Goal: Information Seeking & Learning: Learn about a topic

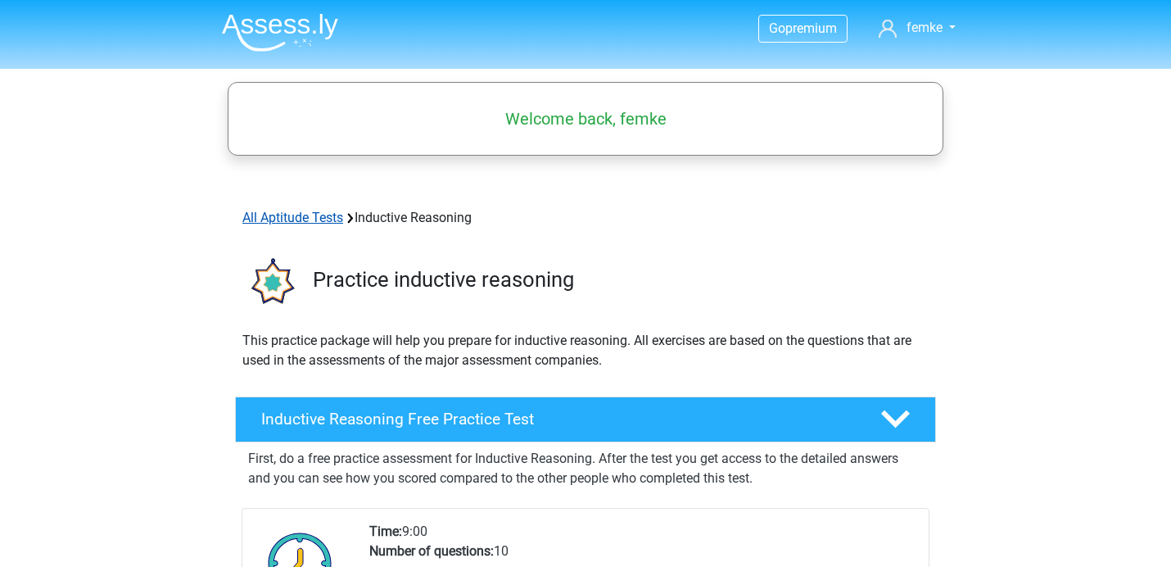
click at [282, 215] on link "All Aptitude Tests" at bounding box center [292, 218] width 101 height 16
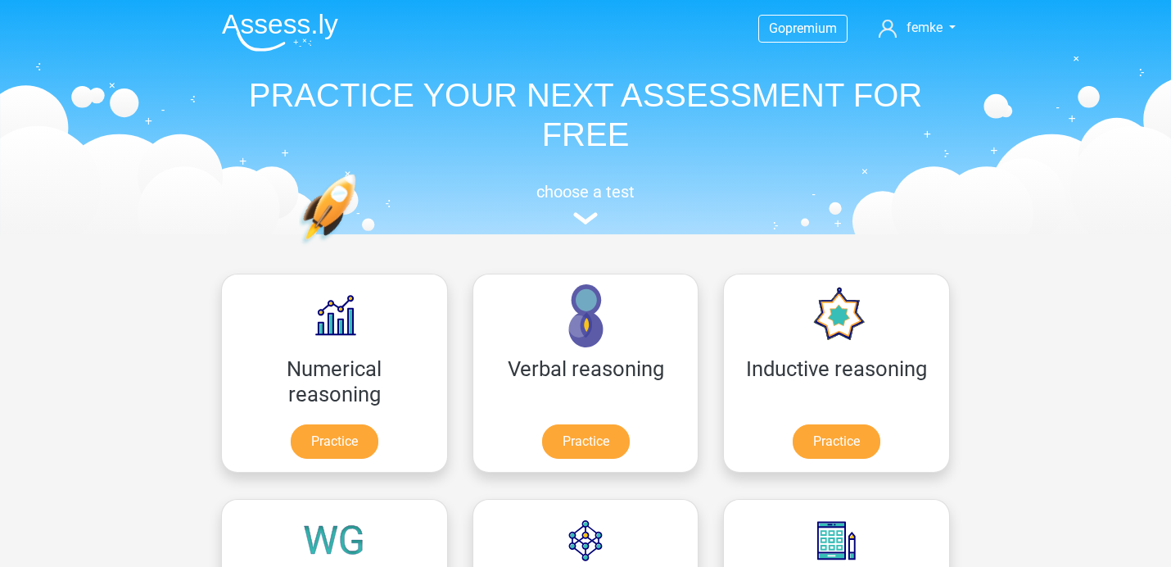
scroll to position [260, 0]
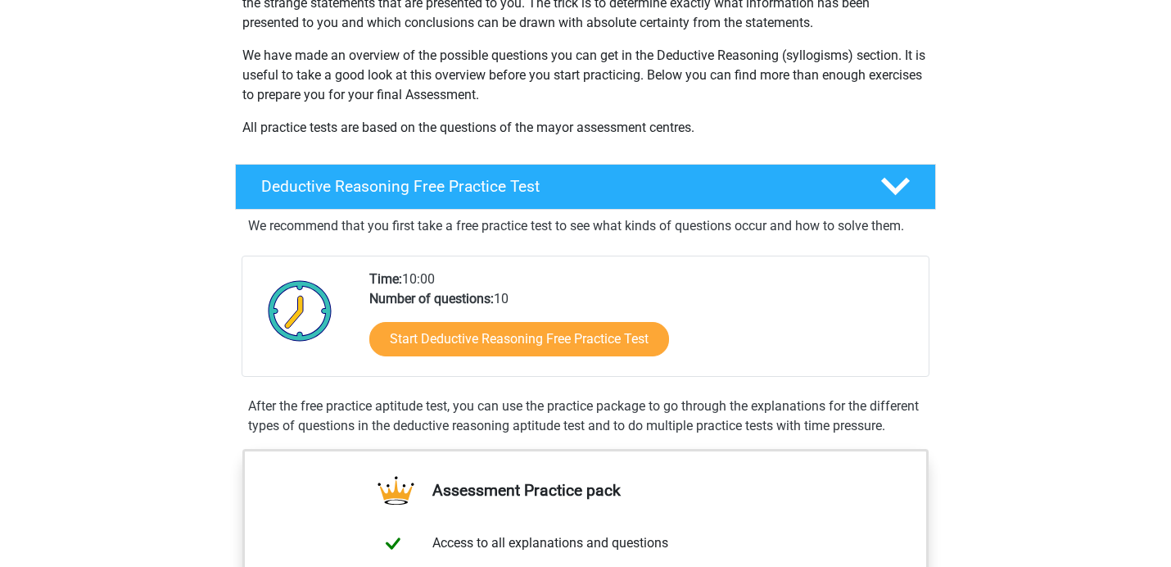
scroll to position [233, 0]
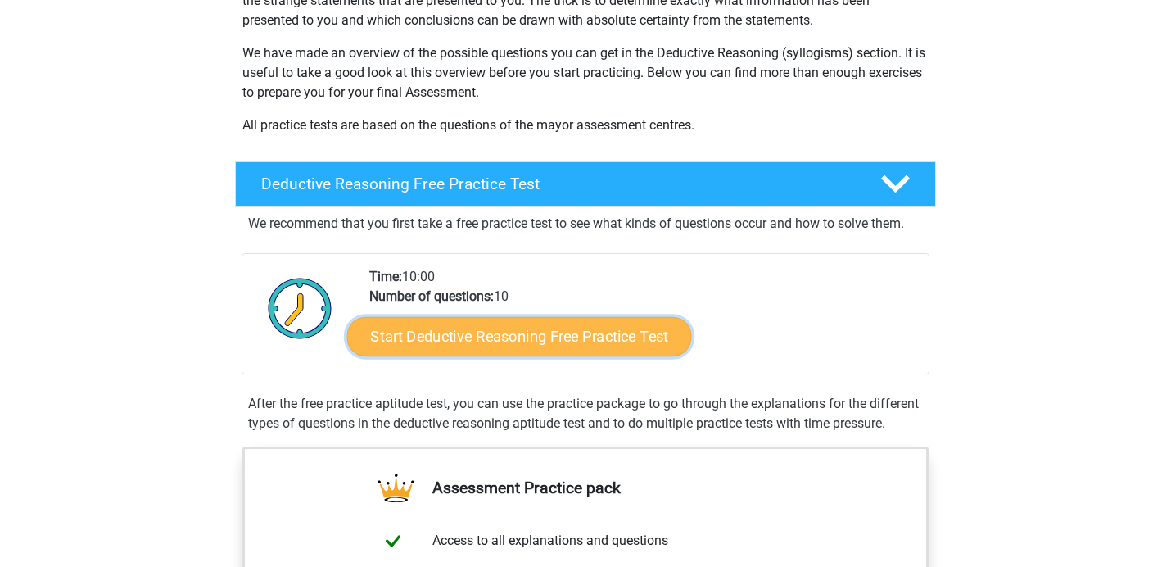
click at [597, 323] on link "Start Deductive Reasoning Free Practice Test" at bounding box center [519, 335] width 345 height 39
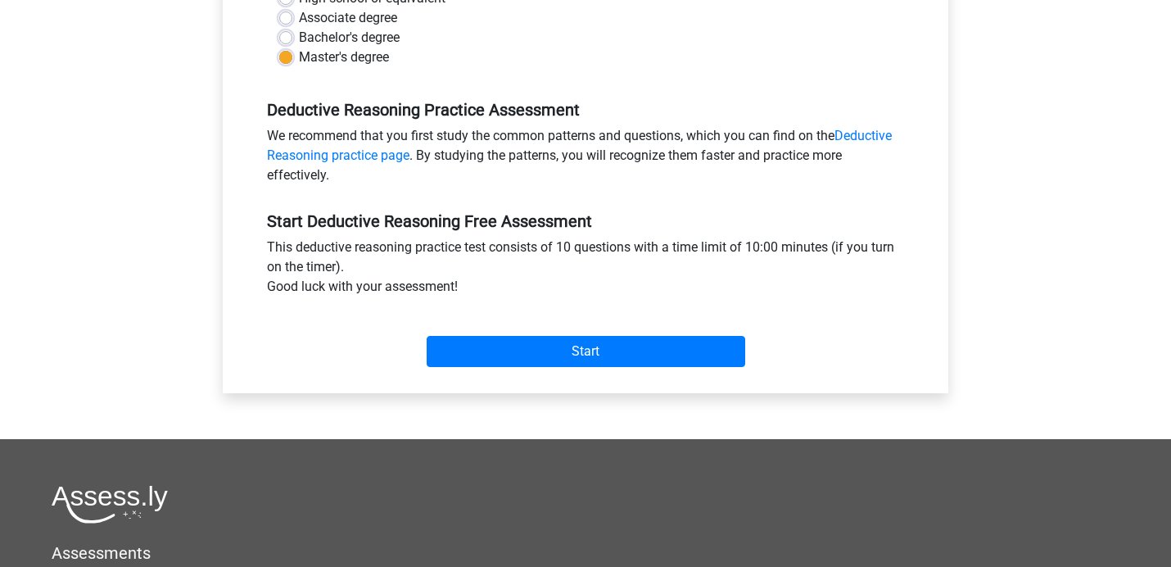
scroll to position [430, 0]
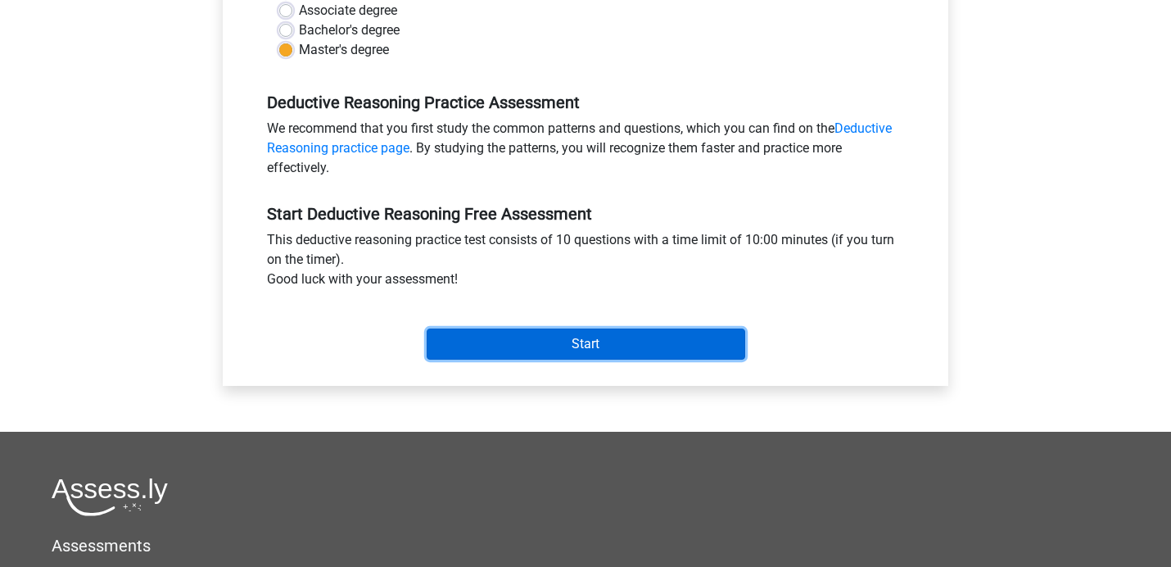
click at [608, 346] on input "Start" at bounding box center [586, 343] width 319 height 31
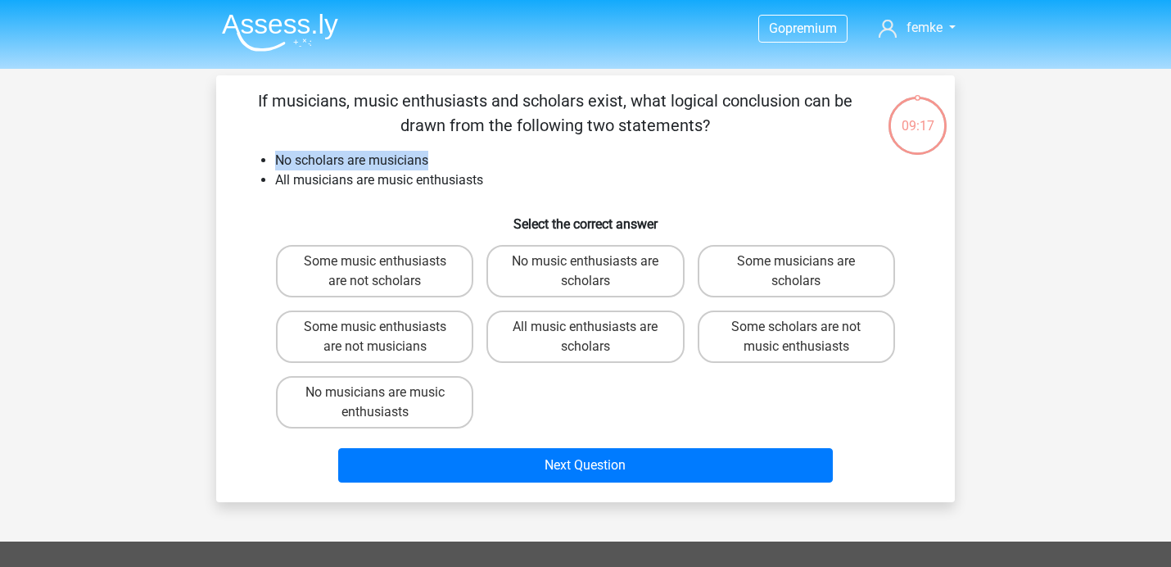
drag, startPoint x: 273, startPoint y: 163, endPoint x: 437, endPoint y: 165, distance: 163.8
click at [434, 164] on ul "No scholars are musicians All musicians are music enthusiasts" at bounding box center [585, 170] width 686 height 39
drag, startPoint x: 276, startPoint y: 180, endPoint x: 484, endPoint y: 193, distance: 208.4
click at [485, 192] on div "If musicians, music enthusiasts and scholars exist, what logical conclusion can…" at bounding box center [585, 288] width 725 height 400
click at [594, 275] on label "No music enthusiasts are scholars" at bounding box center [584, 271] width 197 height 52
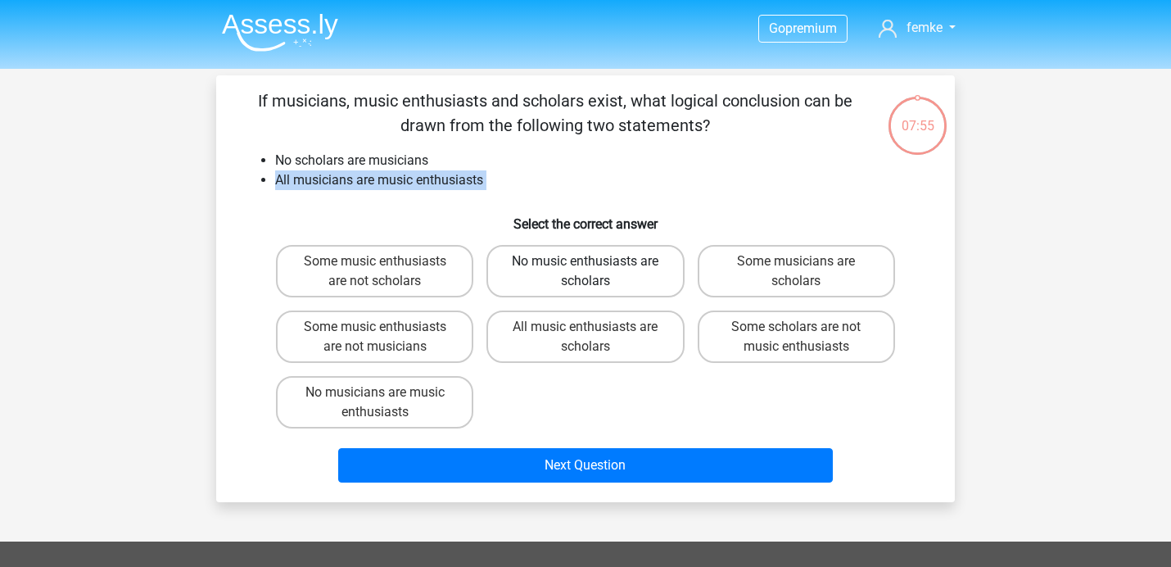
click at [594, 272] on input "No music enthusiasts are scholars" at bounding box center [590, 266] width 11 height 11
radio input "true"
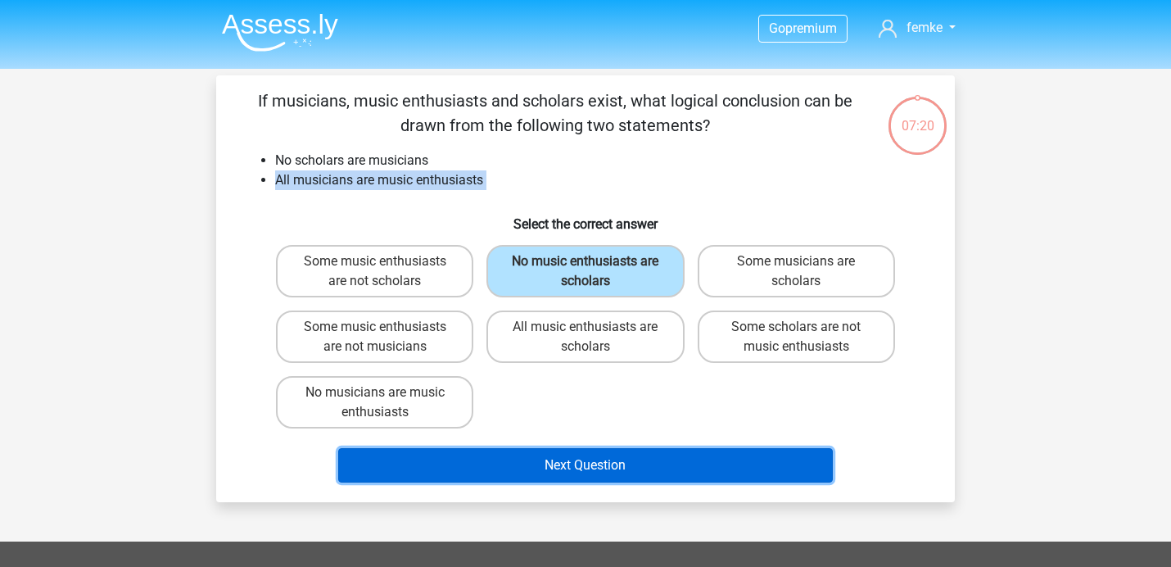
click at [581, 463] on button "Next Question" at bounding box center [585, 465] width 495 height 34
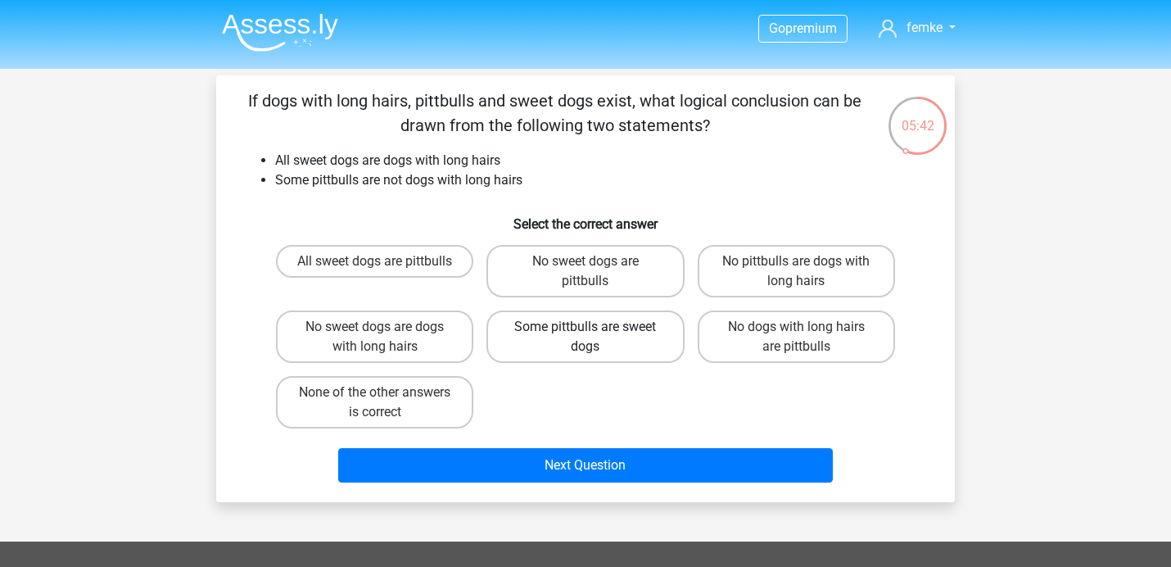
click at [608, 339] on label "Some pittbulls are sweet dogs" at bounding box center [584, 336] width 197 height 52
click at [596, 337] on input "Some pittbulls are sweet dogs" at bounding box center [590, 332] width 11 height 11
radio input "true"
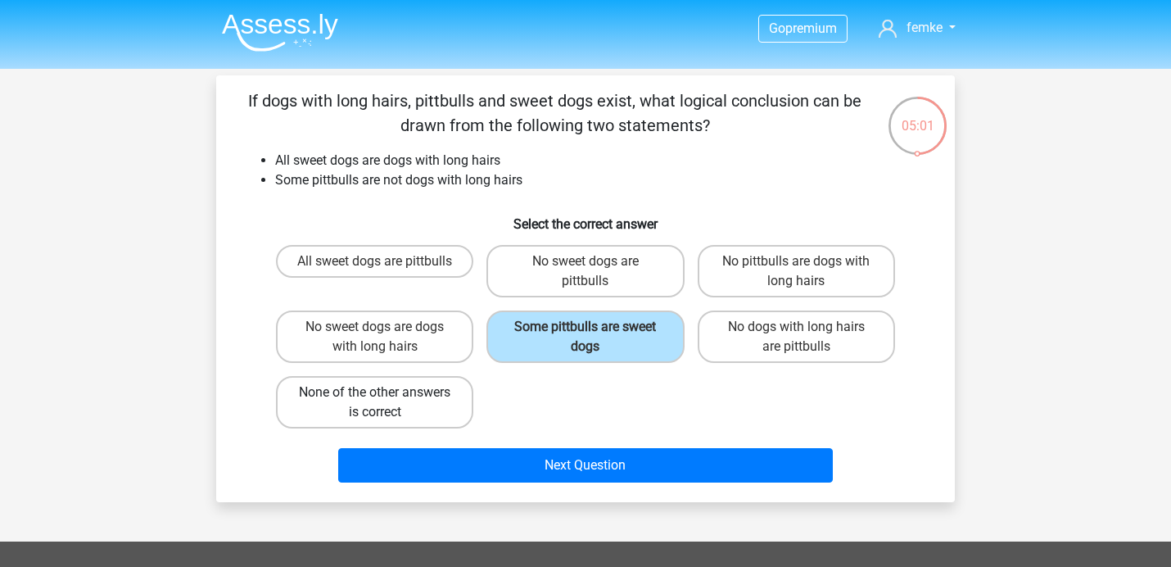
click at [418, 386] on label "None of the other answers is correct" at bounding box center [374, 402] width 197 height 52
click at [386, 392] on input "None of the other answers is correct" at bounding box center [380, 397] width 11 height 11
radio input "true"
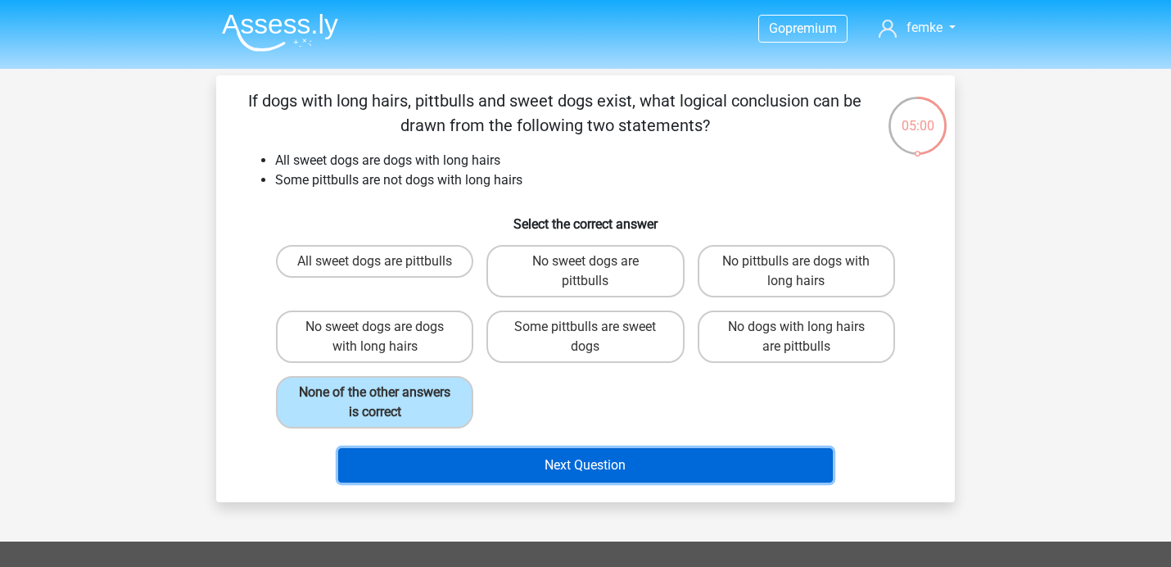
click at [566, 463] on button "Next Question" at bounding box center [585, 465] width 495 height 34
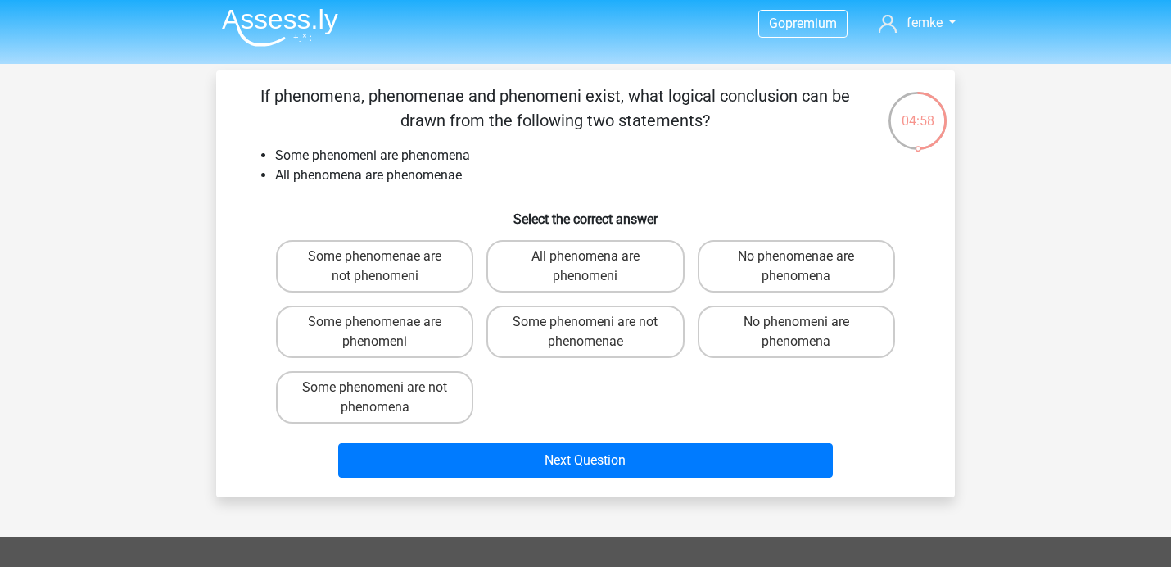
scroll to position [3, 0]
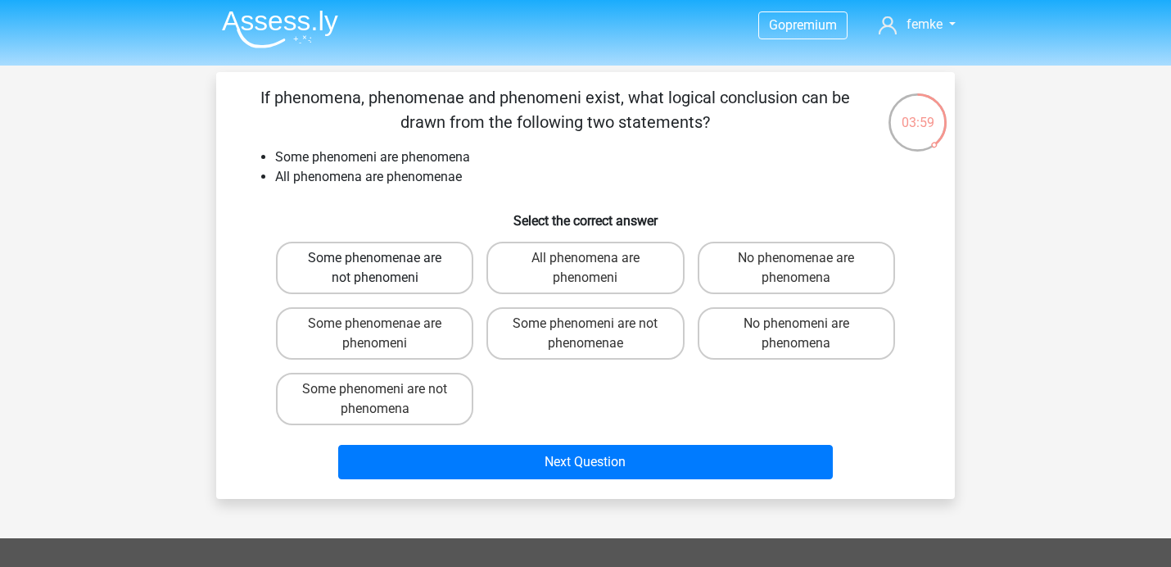
click at [418, 264] on label "Some phenomenae are not phenomeni" at bounding box center [374, 268] width 197 height 52
click at [386, 264] on input "Some phenomenae are not phenomeni" at bounding box center [380, 263] width 11 height 11
radio input "true"
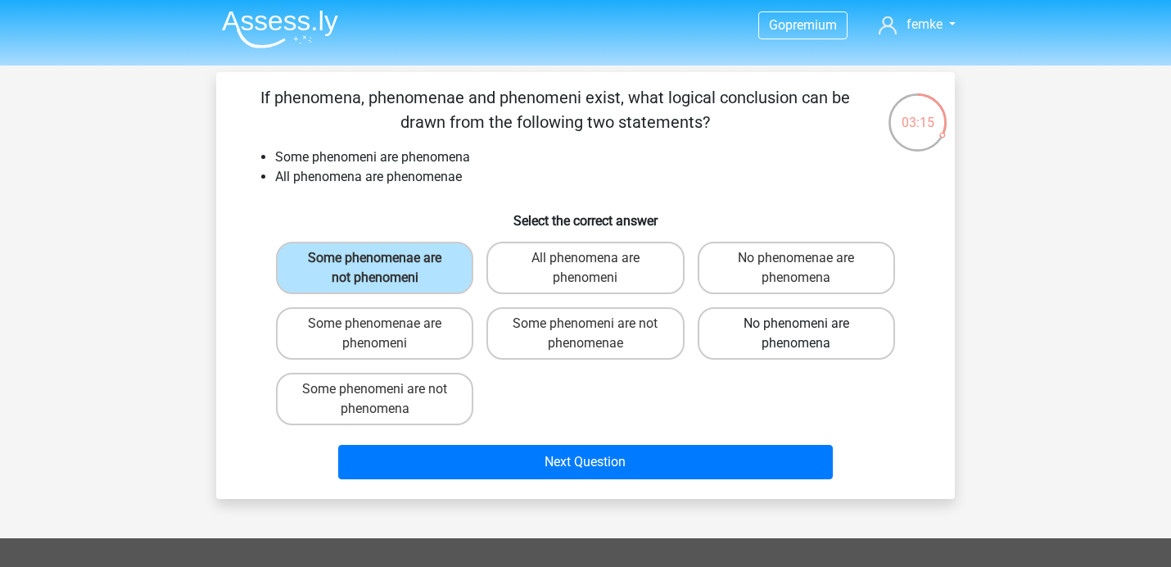
click at [847, 339] on label "No phenomeni are phenomena" at bounding box center [796, 333] width 197 height 52
click at [806, 334] on input "No phenomeni are phenomena" at bounding box center [801, 328] width 11 height 11
radio input "true"
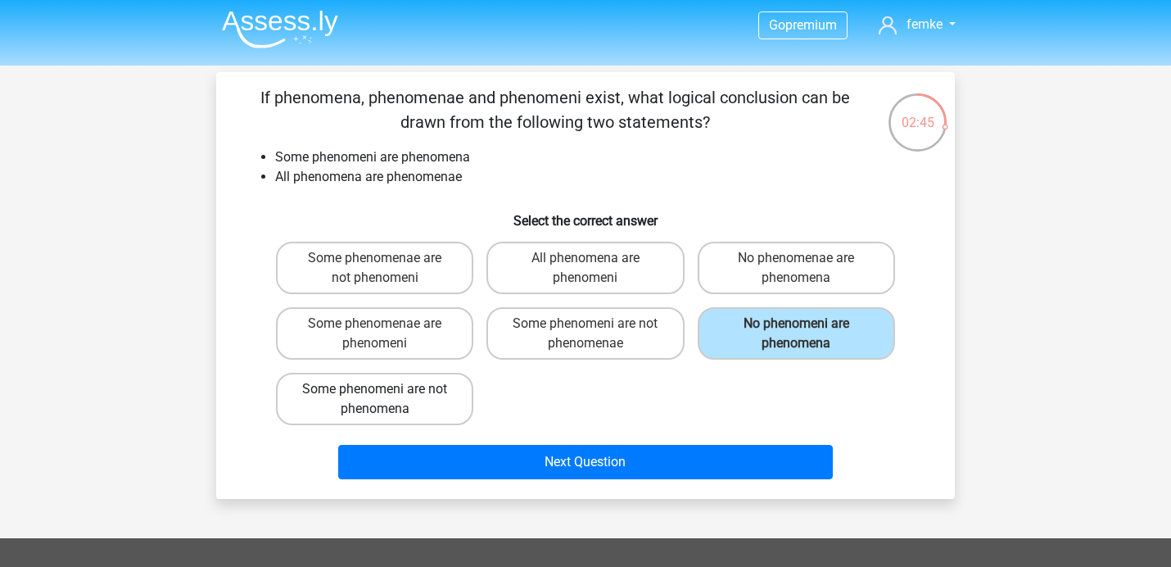
click at [444, 396] on label "Some phenomeni are not phenomena" at bounding box center [374, 399] width 197 height 52
click at [386, 396] on input "Some phenomeni are not phenomena" at bounding box center [380, 394] width 11 height 11
radio input "true"
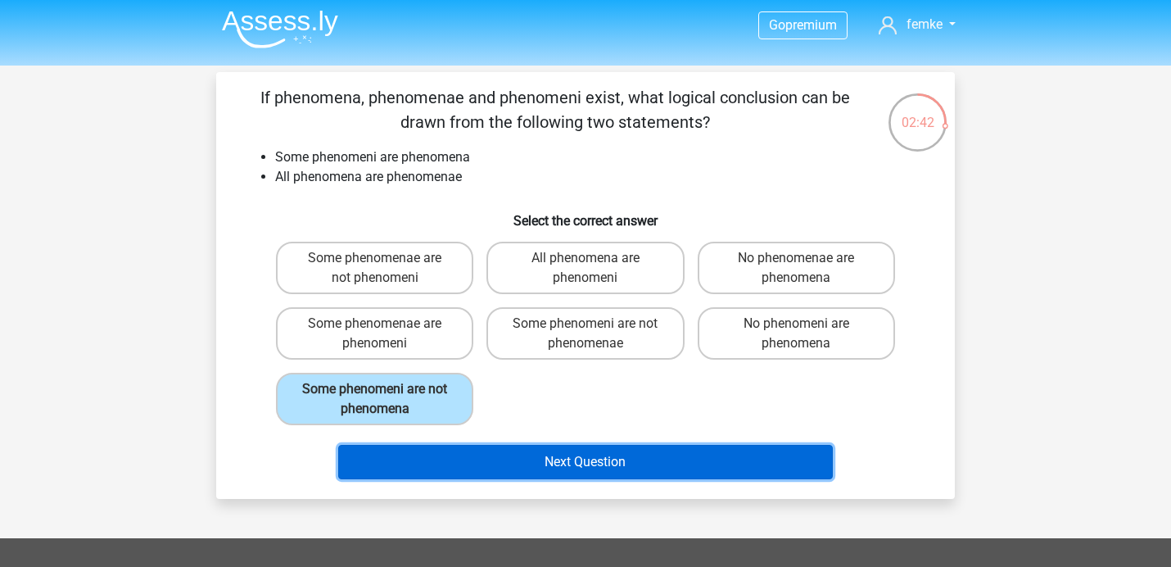
click at [510, 462] on button "Next Question" at bounding box center [585, 462] width 495 height 34
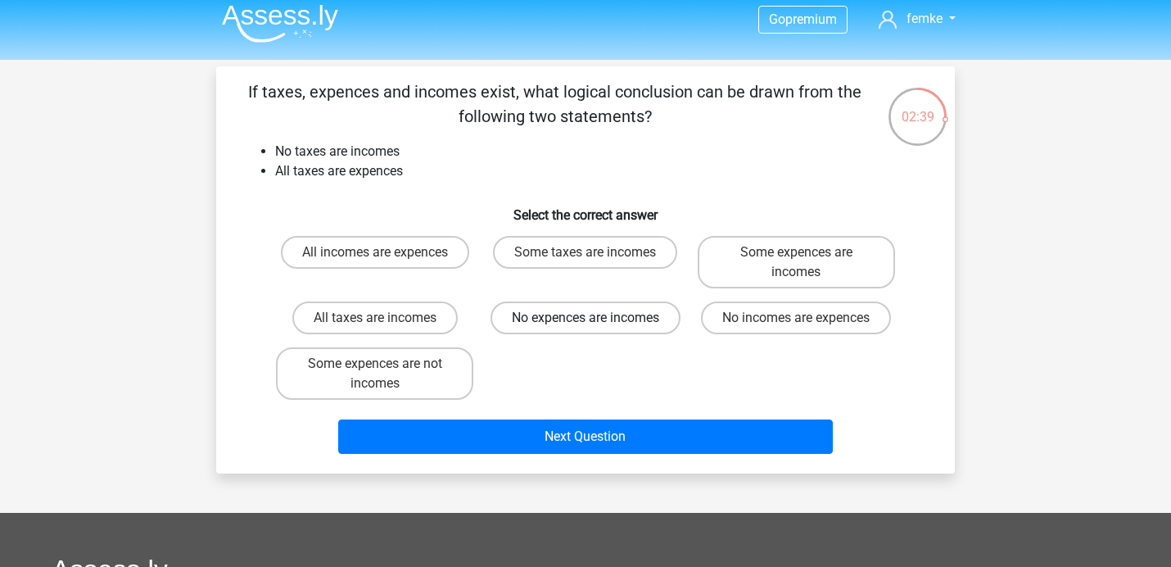
scroll to position [0, 0]
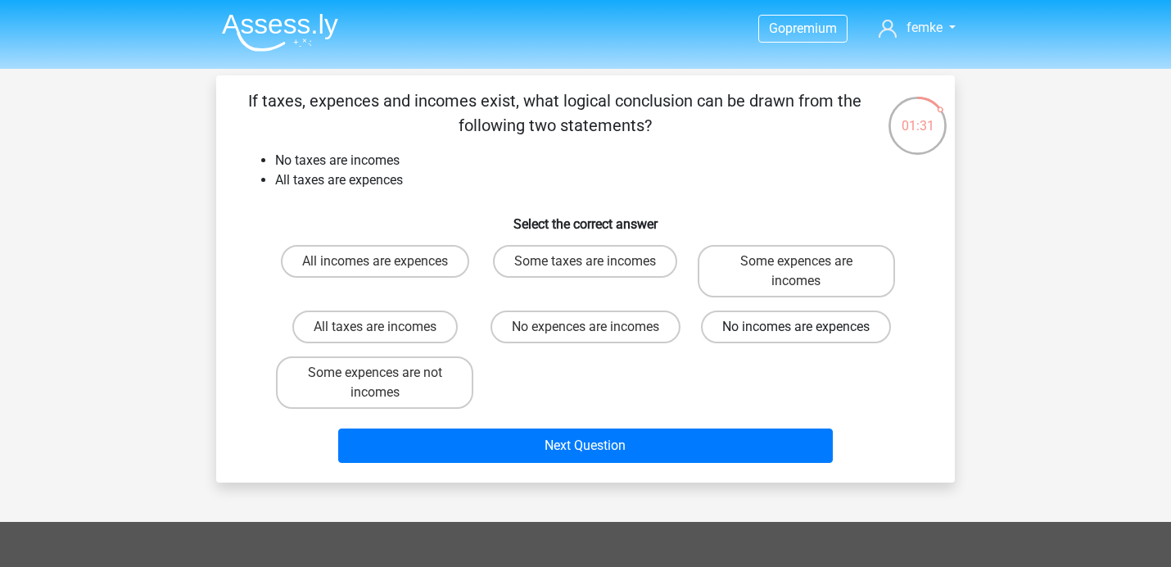
click at [791, 334] on label "No incomes are expences" at bounding box center [796, 326] width 190 height 33
click at [796, 334] on input "No incomes are expences" at bounding box center [801, 332] width 11 height 11
radio input "true"
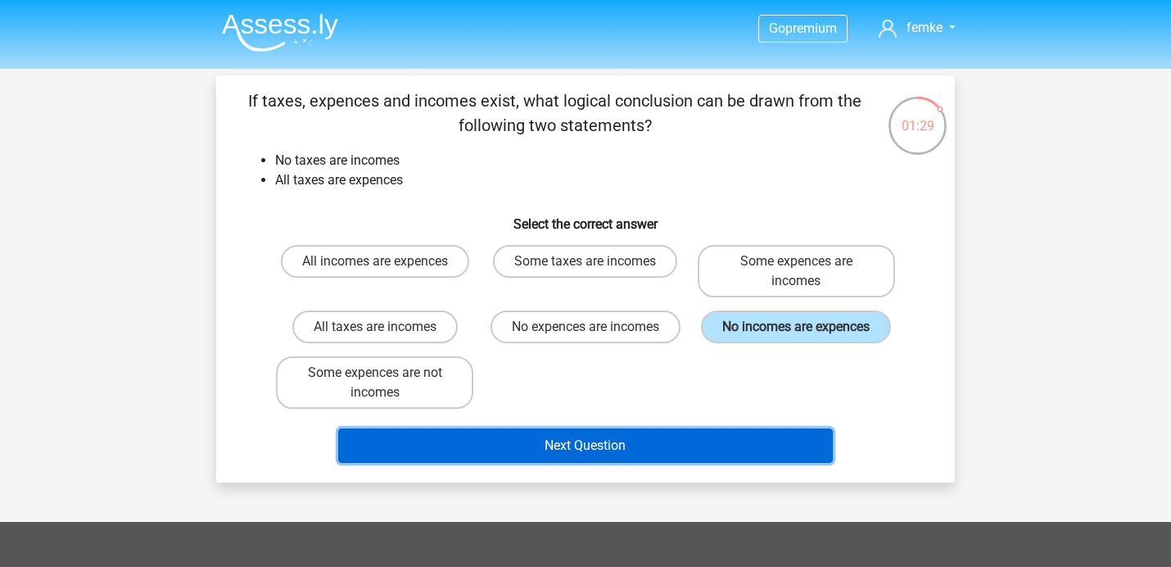
click at [567, 447] on button "Next Question" at bounding box center [585, 445] width 495 height 34
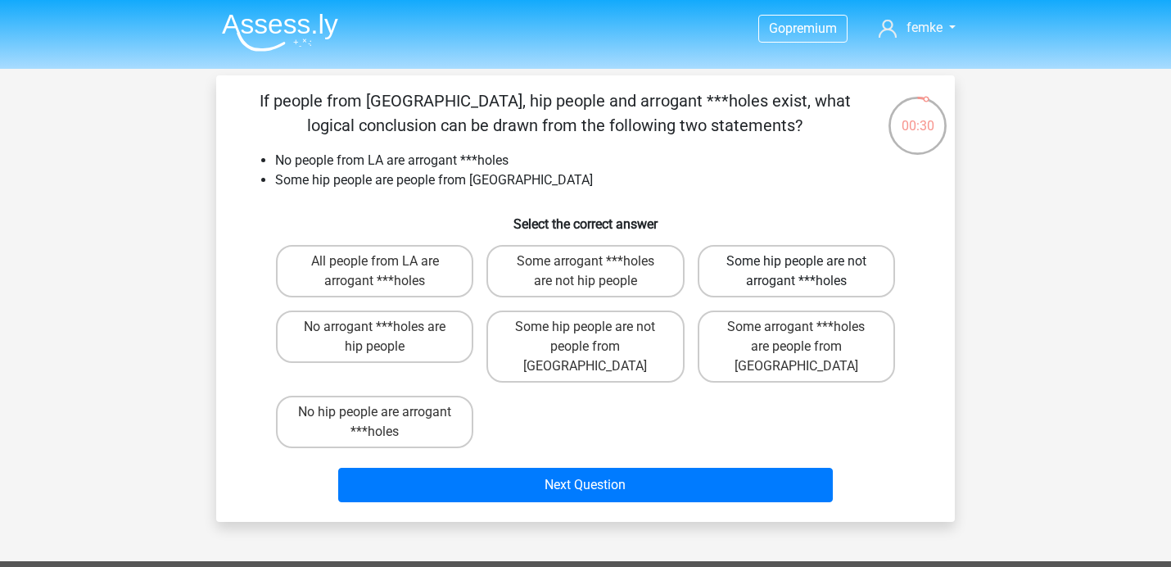
click at [856, 273] on label "Some hip people are not arrogant ***holes" at bounding box center [796, 271] width 197 height 52
click at [806, 272] on input "Some hip people are not arrogant ***holes" at bounding box center [801, 266] width 11 height 11
radio input "true"
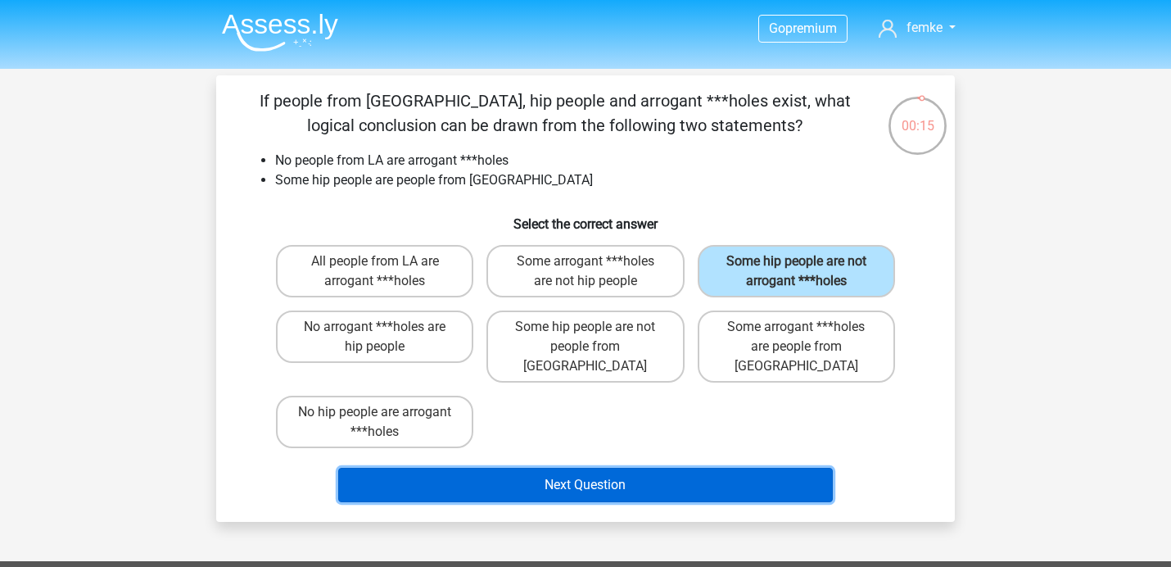
click at [518, 468] on button "Next Question" at bounding box center [585, 485] width 495 height 34
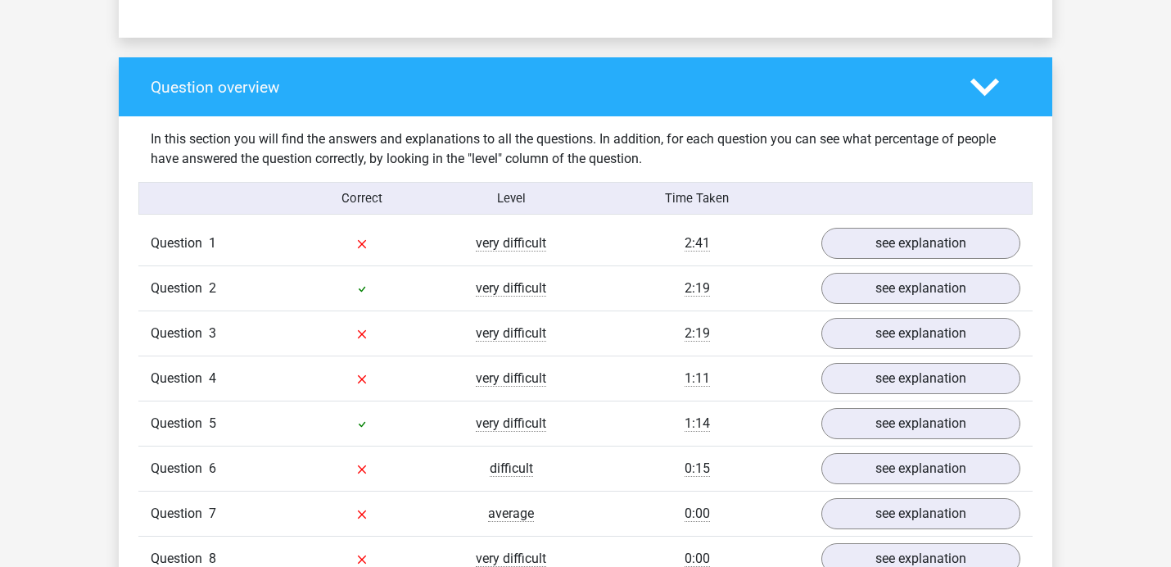
scroll to position [1154, 0]
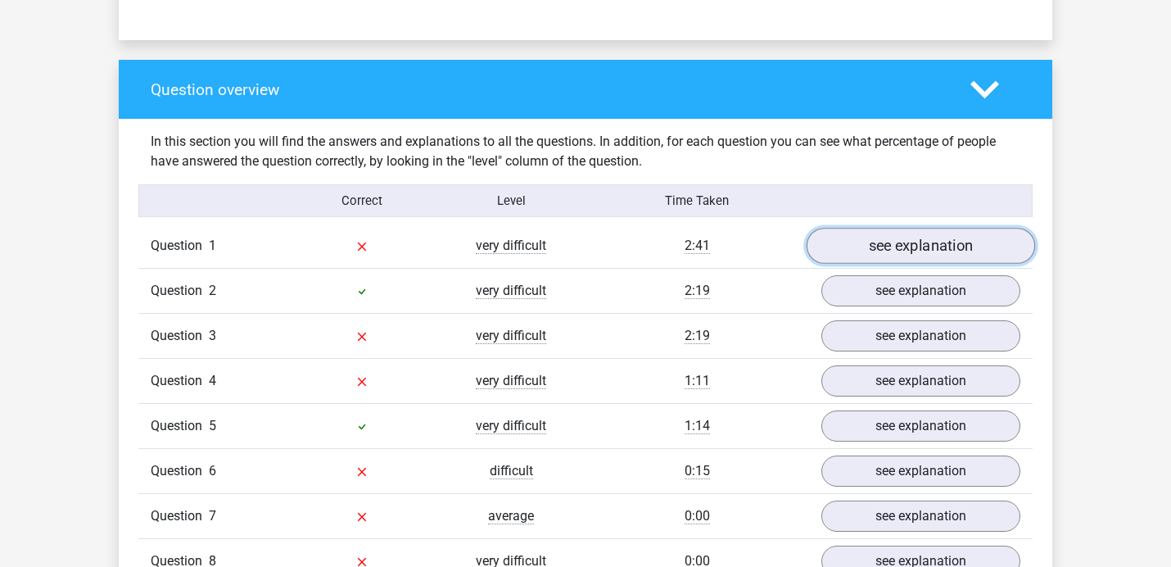
click at [874, 243] on link "see explanation" at bounding box center [920, 246] width 228 height 36
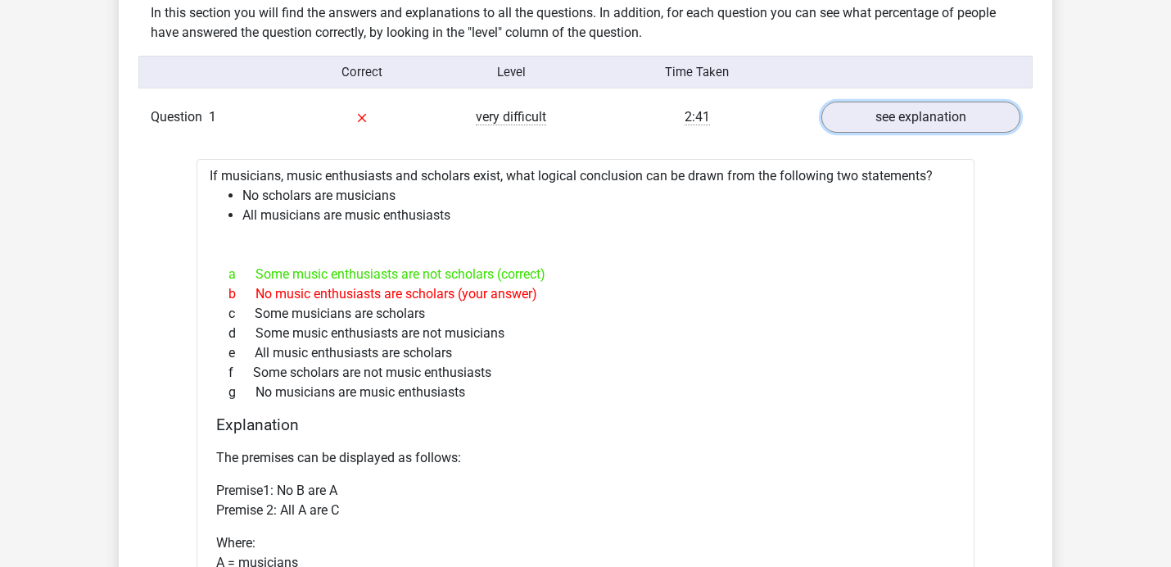
scroll to position [1285, 0]
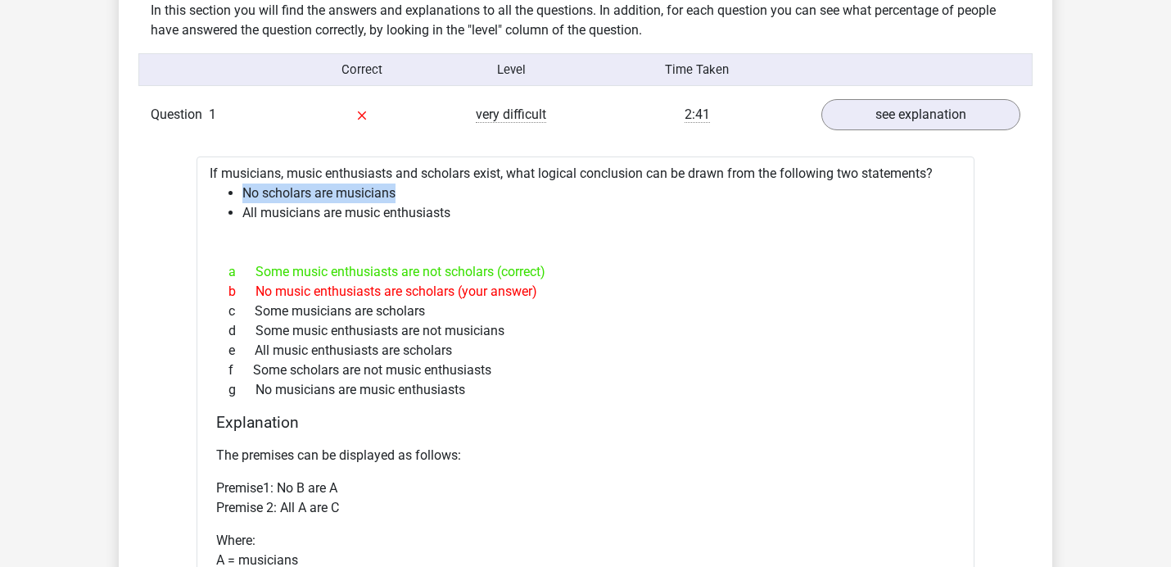
drag, startPoint x: 237, startPoint y: 195, endPoint x: 418, endPoint y: 193, distance: 181.8
click at [418, 193] on ul "No scholars are musicians All musicians are music enthusiasts" at bounding box center [586, 202] width 752 height 39
drag, startPoint x: 241, startPoint y: 215, endPoint x: 506, endPoint y: 205, distance: 265.5
click at [506, 206] on ul "No scholars are musicians All musicians are music enthusiasts" at bounding box center [586, 202] width 752 height 39
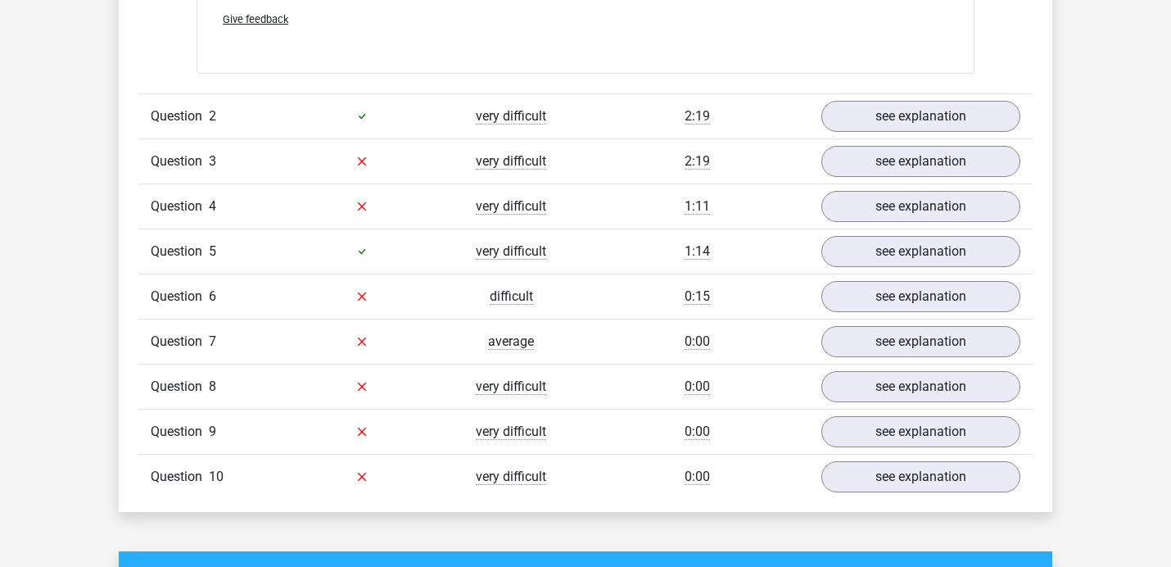
scroll to position [1997, 0]
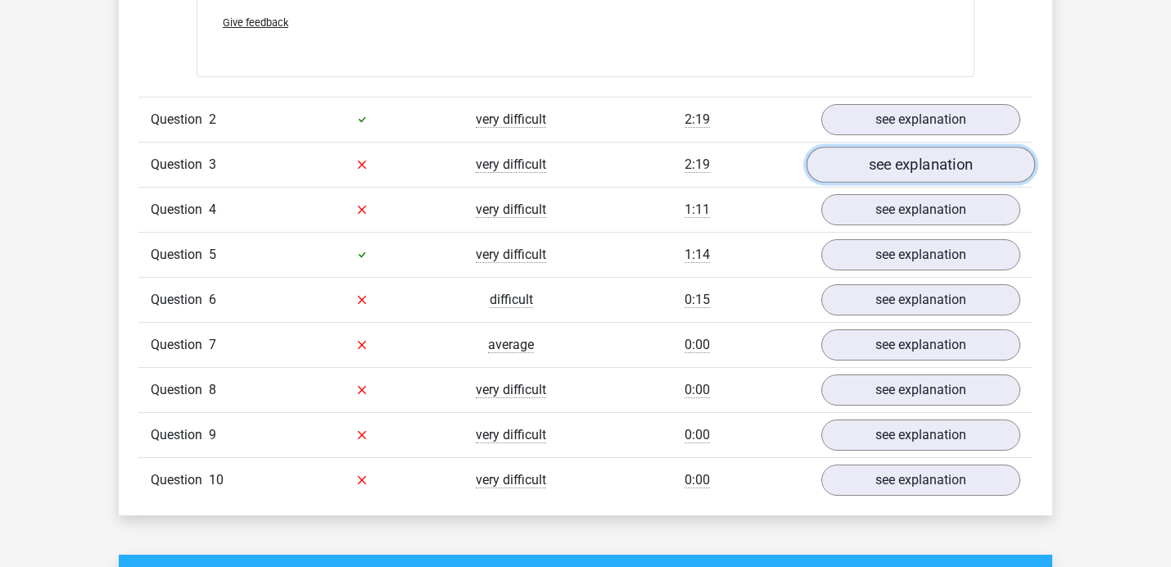
click at [888, 153] on link "see explanation" at bounding box center [920, 165] width 228 height 36
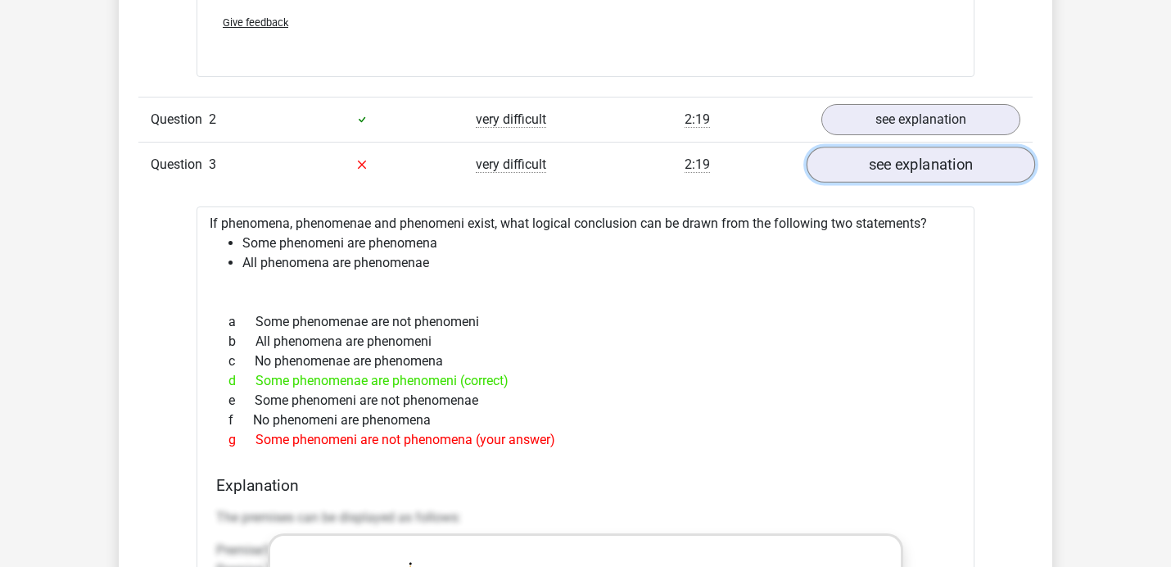
click at [888, 170] on link "see explanation" at bounding box center [920, 165] width 228 height 36
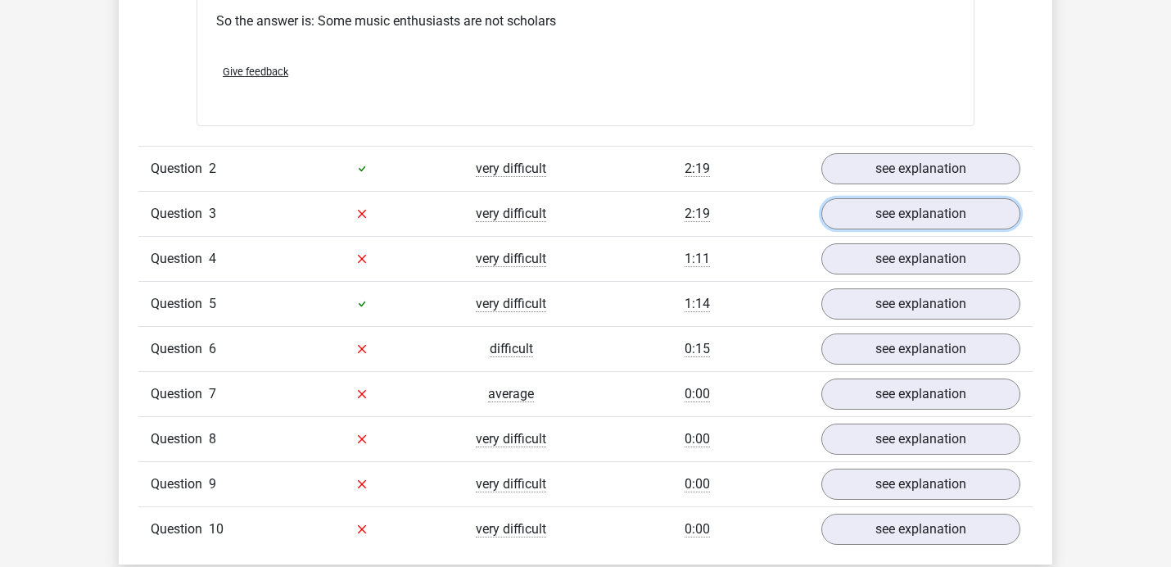
scroll to position [1941, 0]
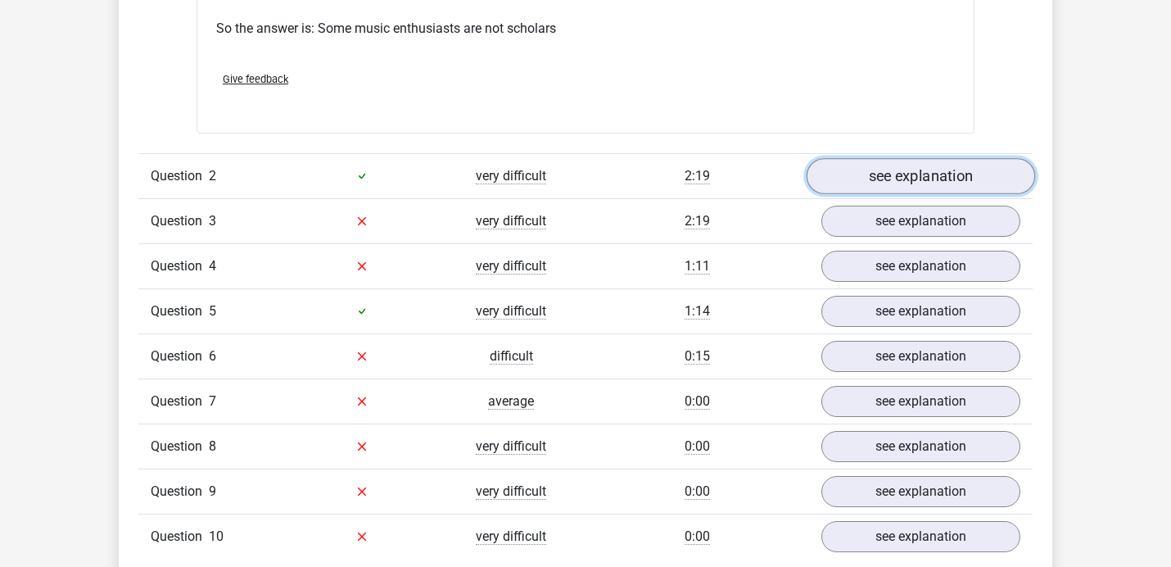
click at [873, 165] on link "see explanation" at bounding box center [920, 176] width 228 height 36
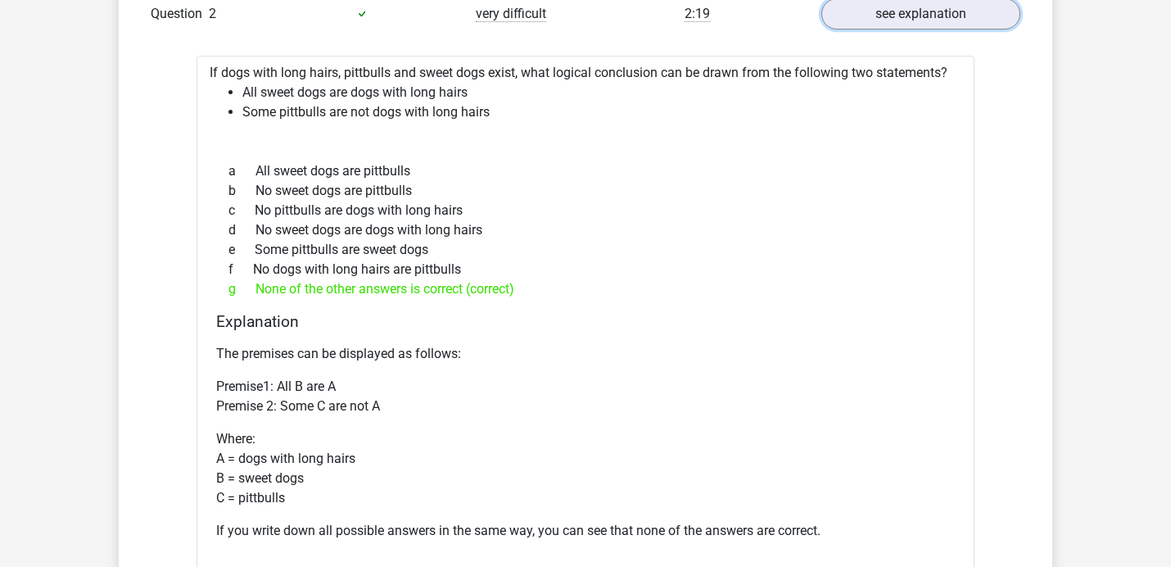
scroll to position [2107, 0]
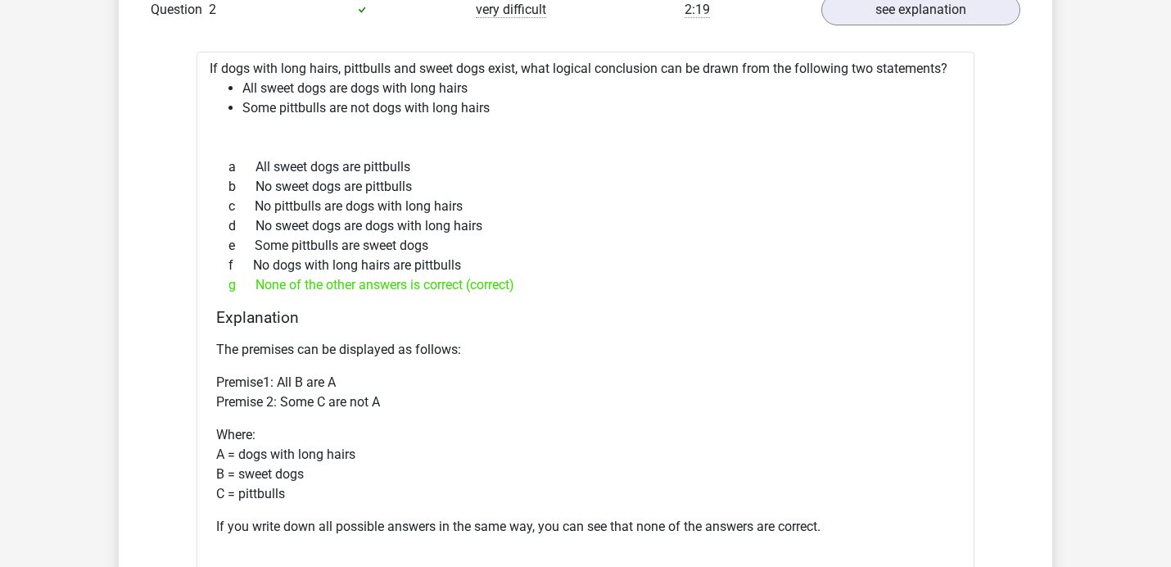
drag, startPoint x: 436, startPoint y: 244, endPoint x: 252, endPoint y: 247, distance: 184.3
click at [251, 246] on div "e Some pittbulls are sweet dogs" at bounding box center [585, 246] width 739 height 20
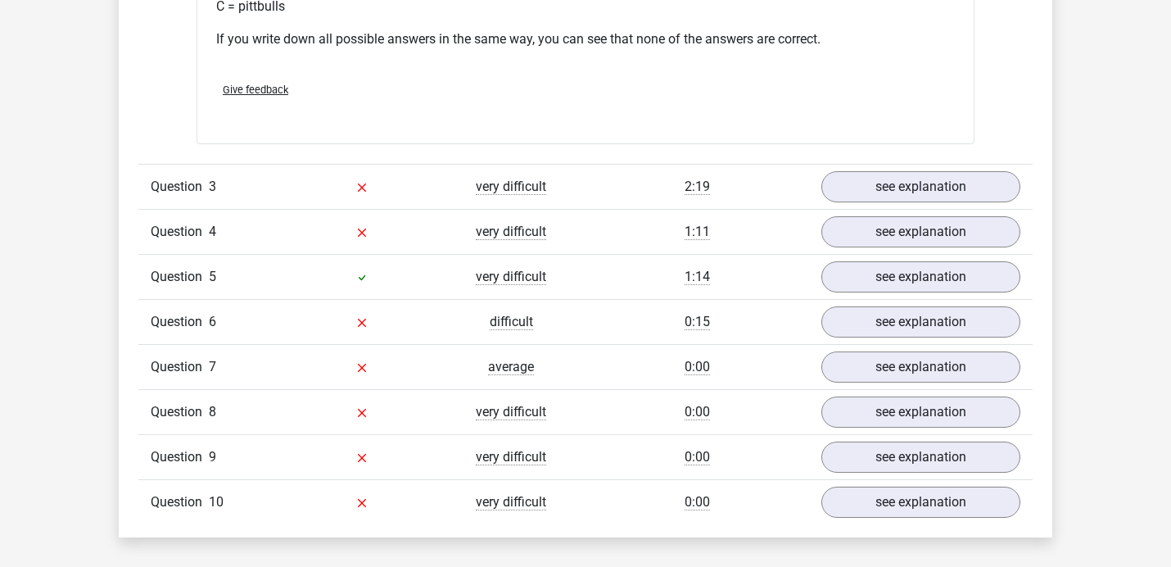
scroll to position [2597, 0]
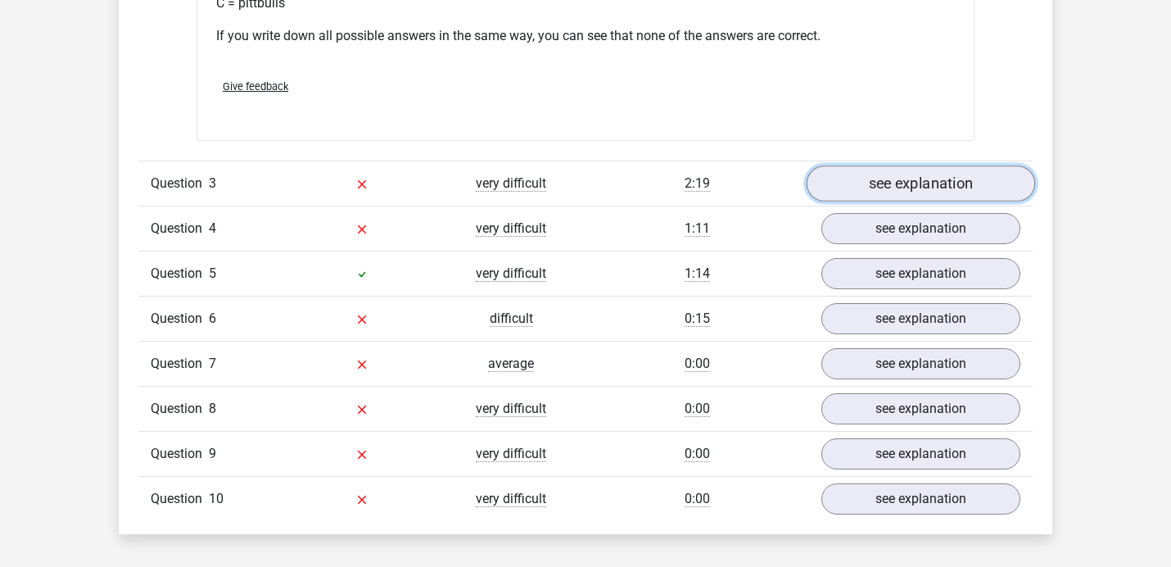
click at [848, 185] on link "see explanation" at bounding box center [920, 183] width 228 height 36
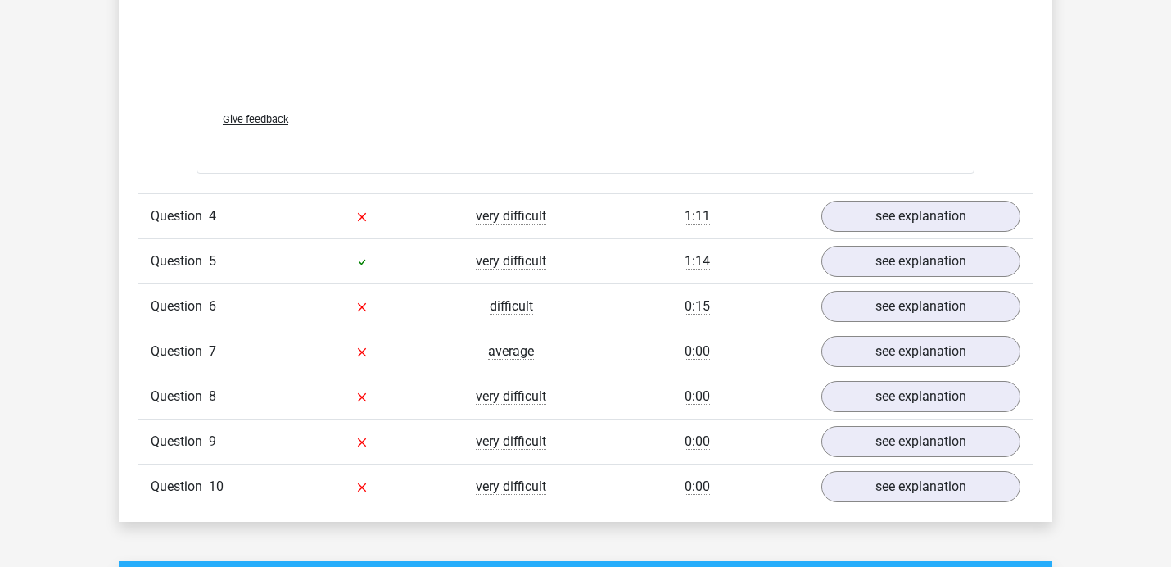
scroll to position [3511, 0]
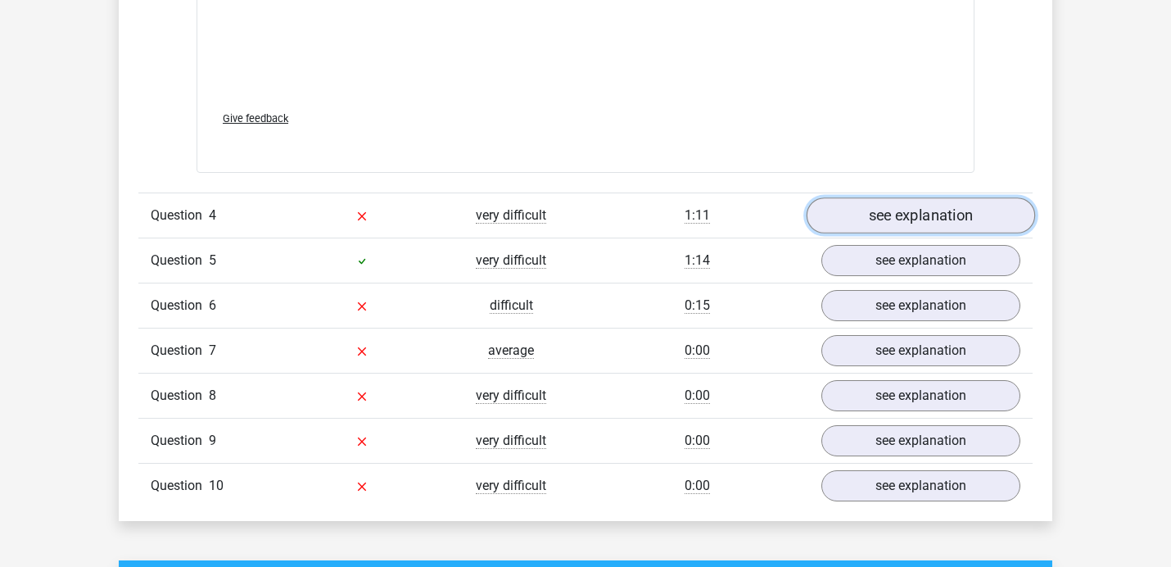
click at [854, 218] on link "see explanation" at bounding box center [920, 215] width 228 height 36
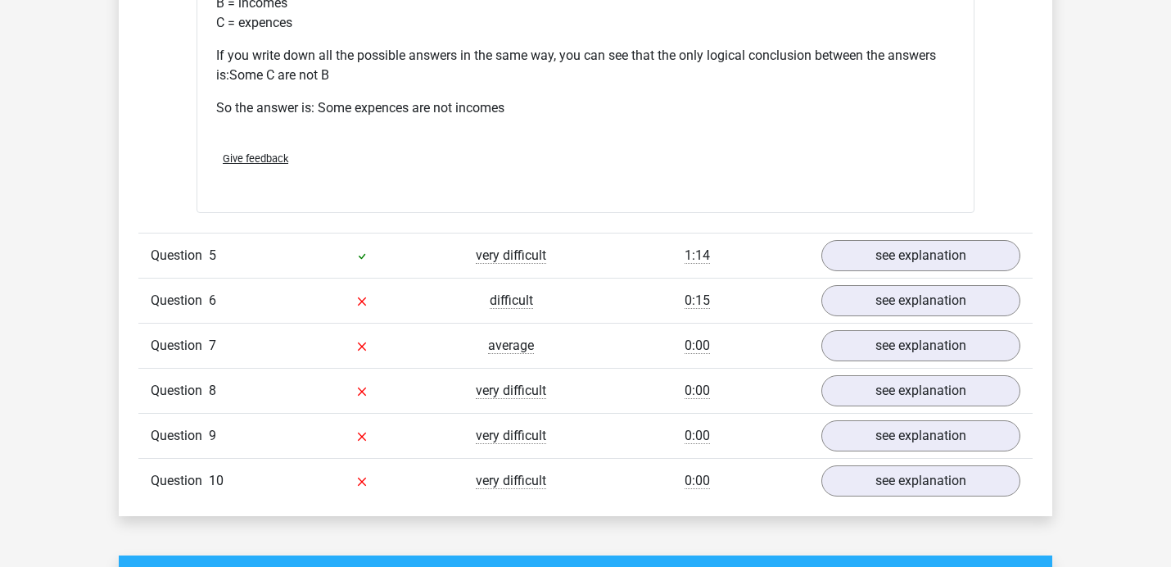
scroll to position [4188, 0]
click at [868, 250] on link "see explanation" at bounding box center [920, 255] width 228 height 36
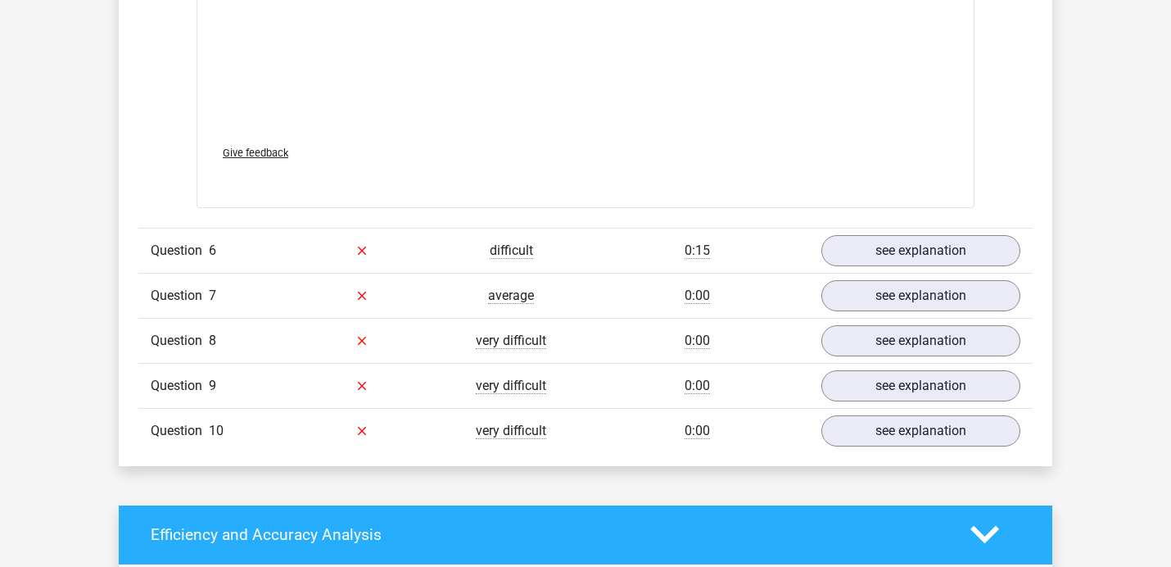
scroll to position [5175, 0]
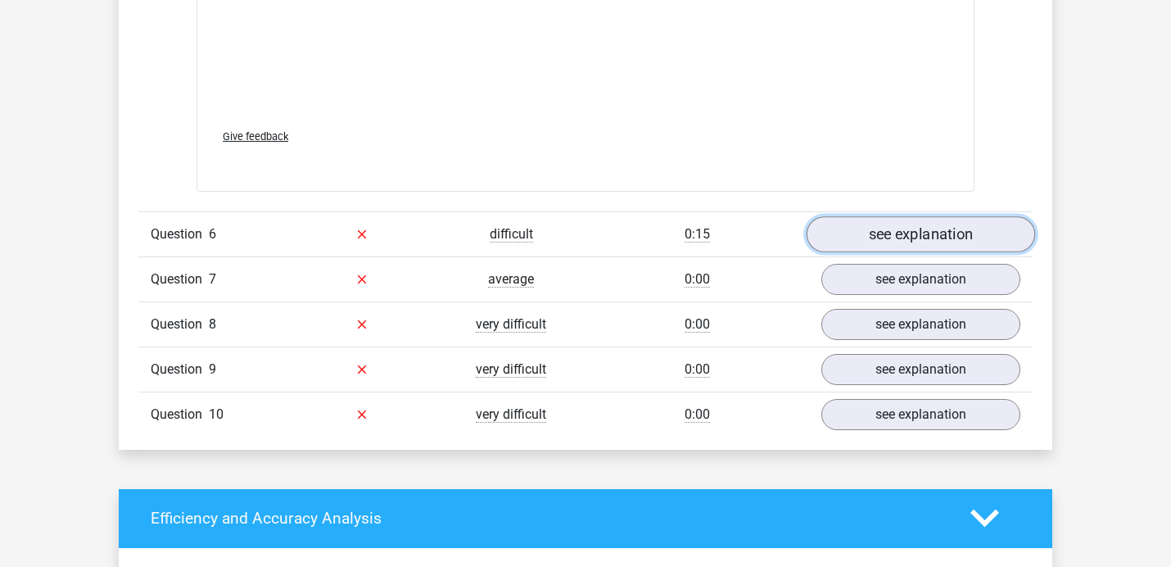
click at [870, 241] on link "see explanation" at bounding box center [920, 234] width 228 height 36
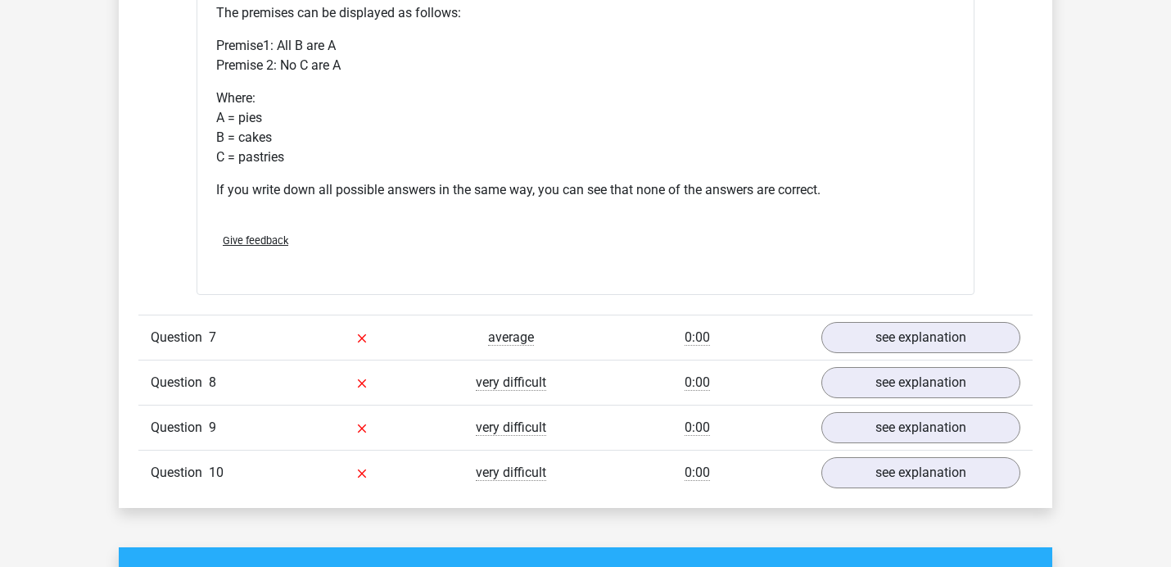
scroll to position [5738, 0]
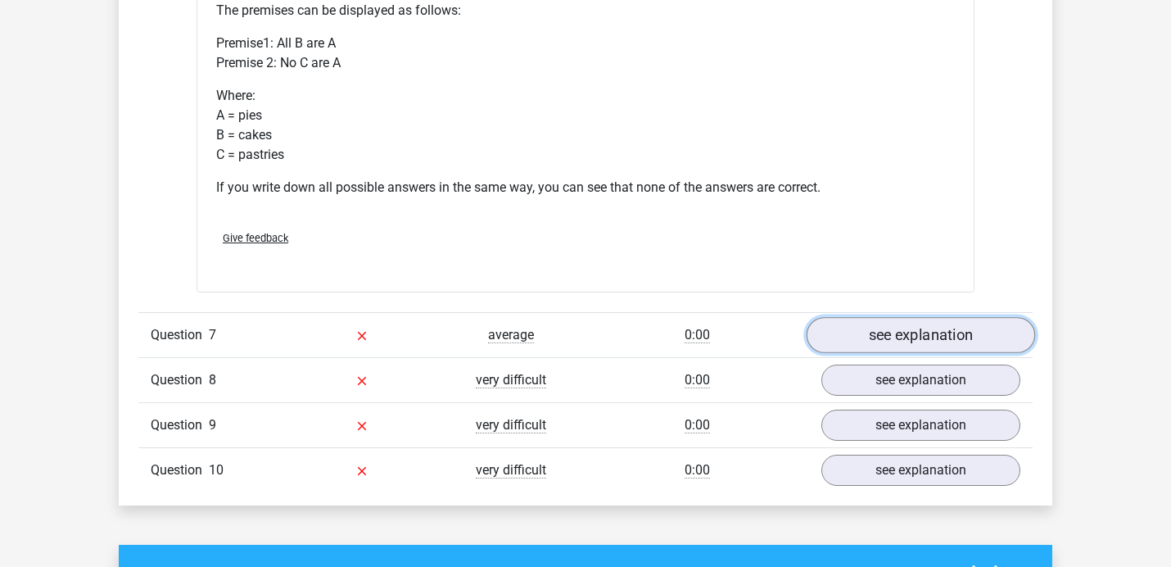
click at [870, 334] on link "see explanation" at bounding box center [920, 335] width 228 height 36
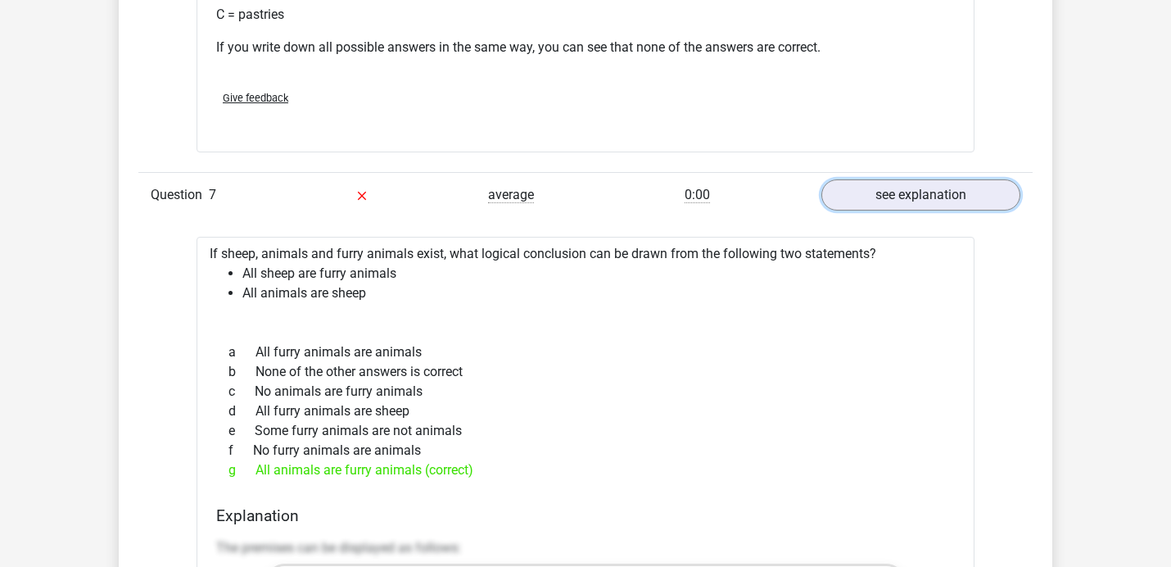
scroll to position [5876, 0]
